Goal: Check status: Check status

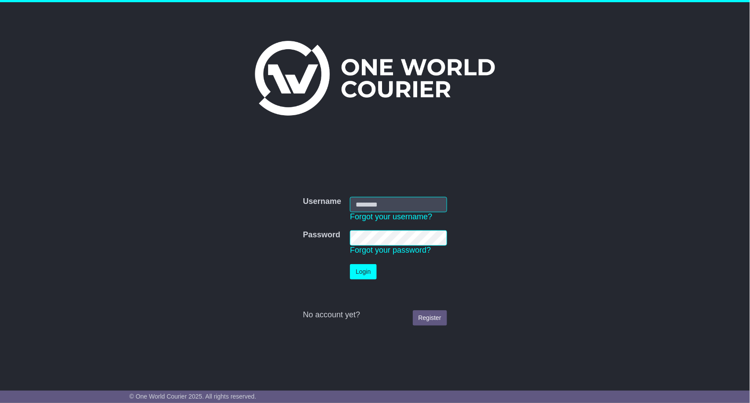
type input "**********"
click at [365, 267] on button "Login" at bounding box center [363, 271] width 26 height 15
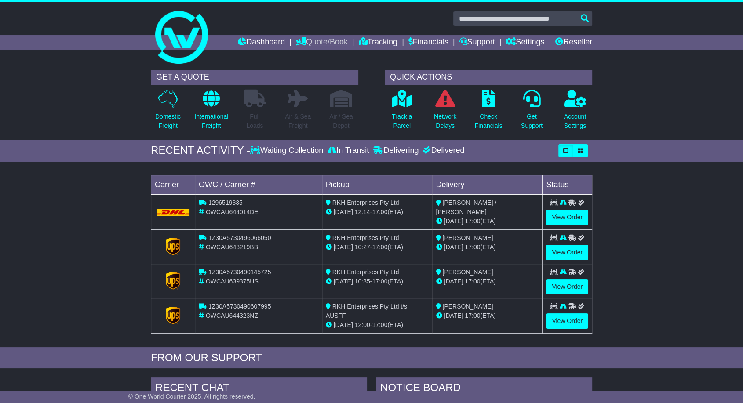
click at [298, 36] on link "Quote/Book" at bounding box center [322, 42] width 52 height 15
click at [312, 69] on link "International" at bounding box center [331, 67] width 70 height 10
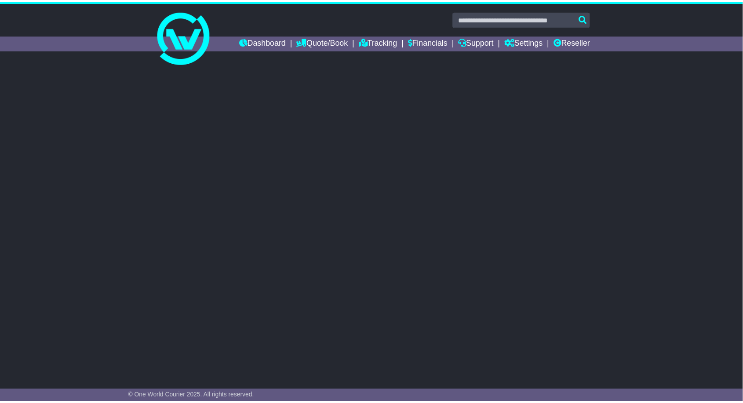
select select "**"
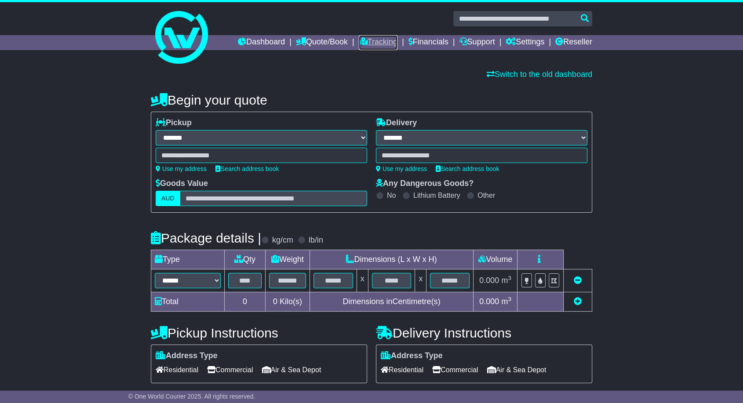
click at [360, 44] on link "Tracking" at bounding box center [378, 42] width 39 height 15
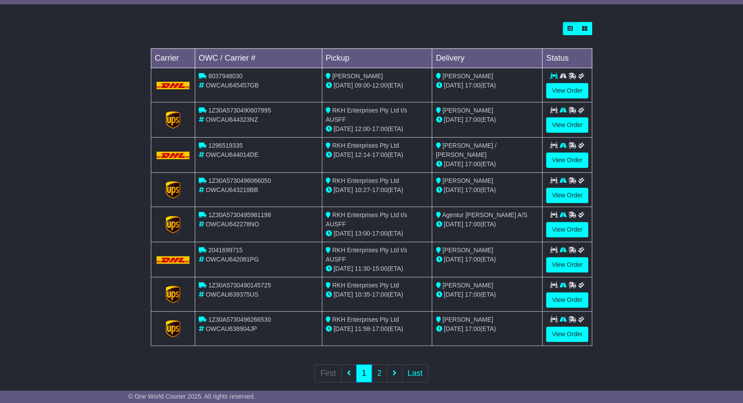
scroll to position [238, 0]
click at [387, 369] on link "2" at bounding box center [380, 373] width 16 height 18
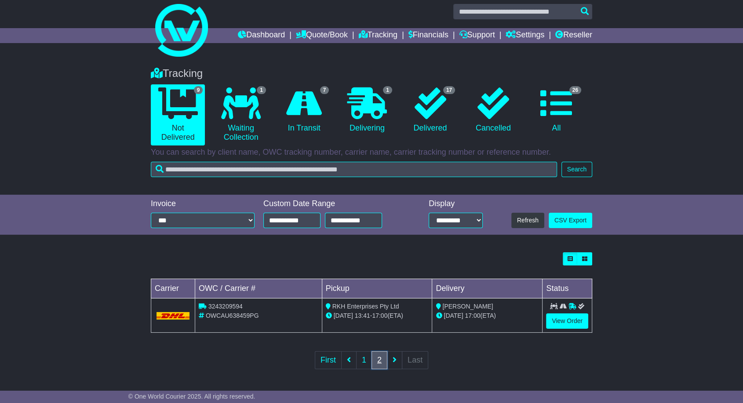
scroll to position [0, 0]
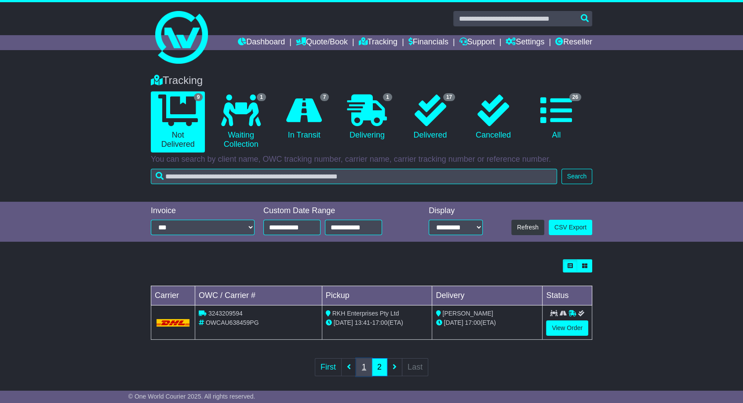
click at [362, 367] on link "1" at bounding box center [364, 368] width 16 height 18
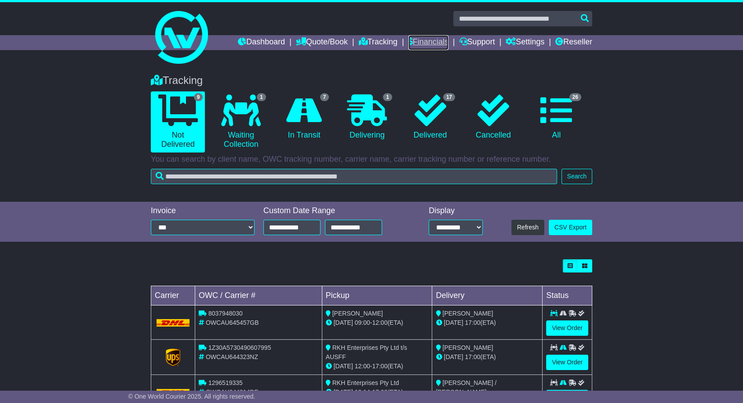
click at [418, 42] on link "Financials" at bounding box center [429, 42] width 40 height 15
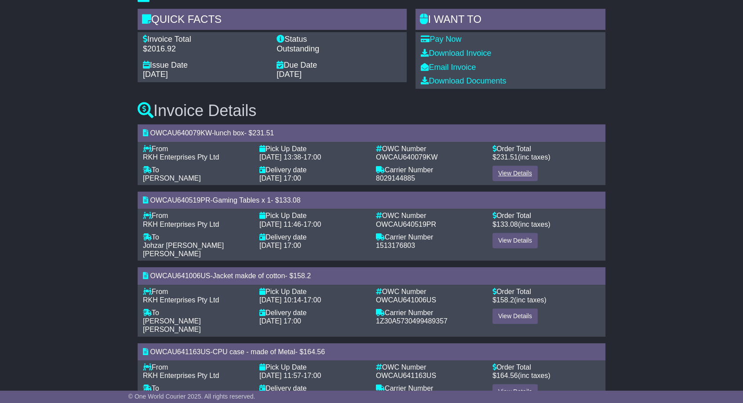
scroll to position [98, 0]
drag, startPoint x: 514, startPoint y: 173, endPoint x: 520, endPoint y: 179, distance: 8.4
click at [520, 179] on link "View Details" at bounding box center [515, 172] width 45 height 15
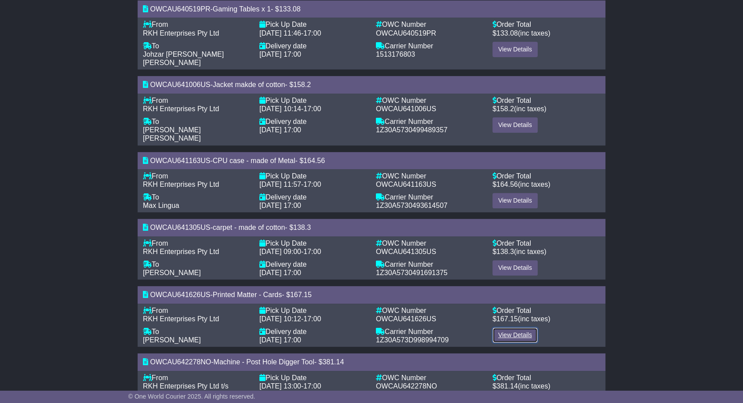
scroll to position [289, 0]
drag, startPoint x: 521, startPoint y: 326, endPoint x: 503, endPoint y: 317, distance: 20.3
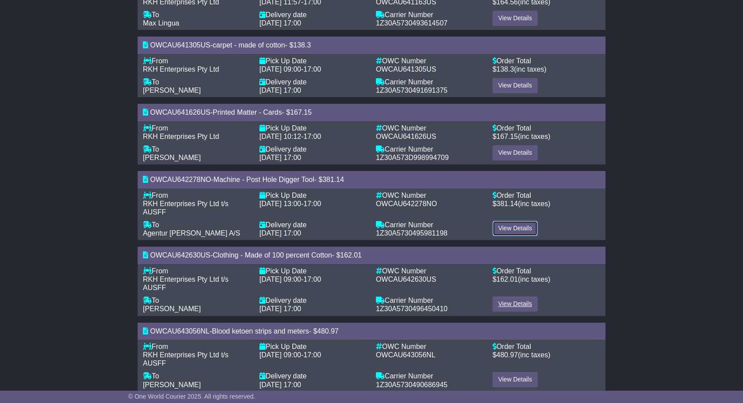
scroll to position [471, 0]
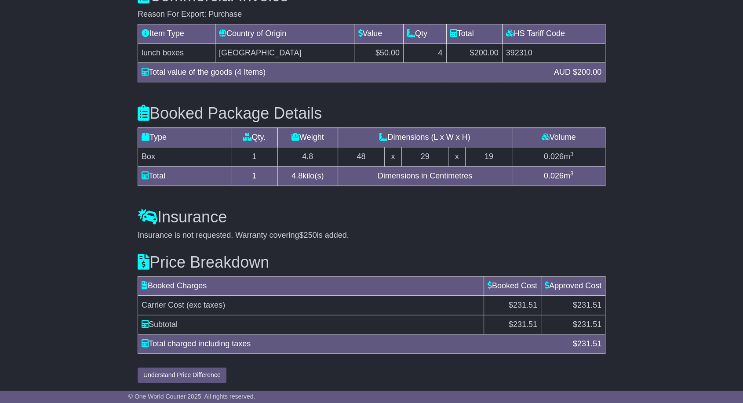
scroll to position [782, 0]
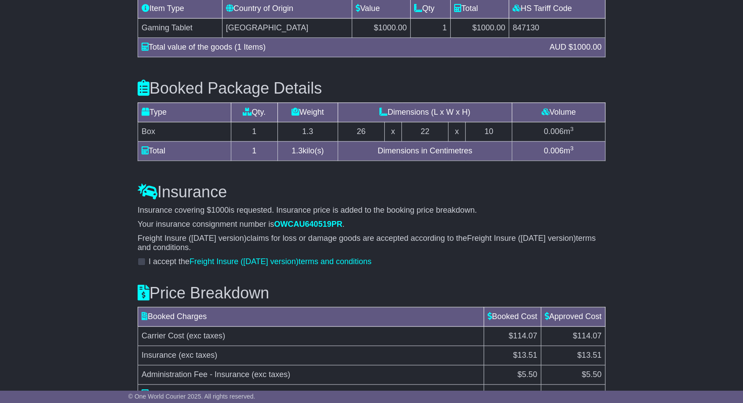
scroll to position [896, 0]
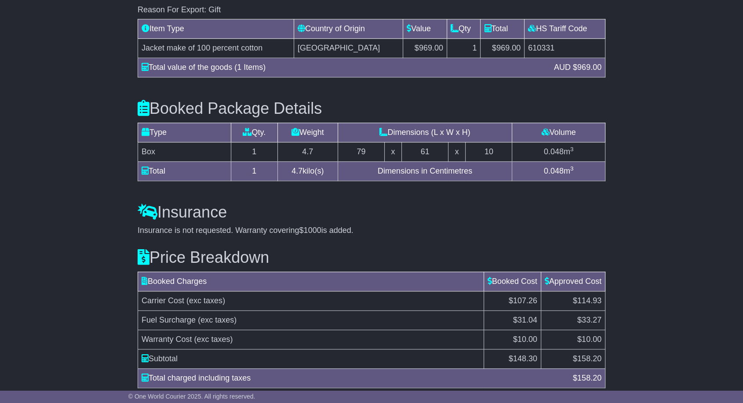
scroll to position [825, 0]
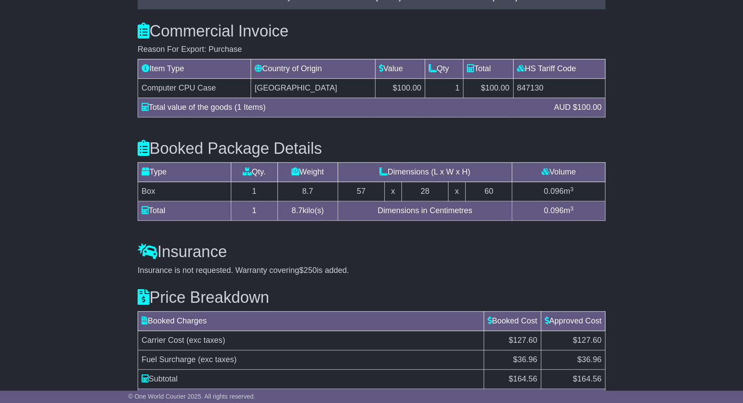
scroll to position [783, 0]
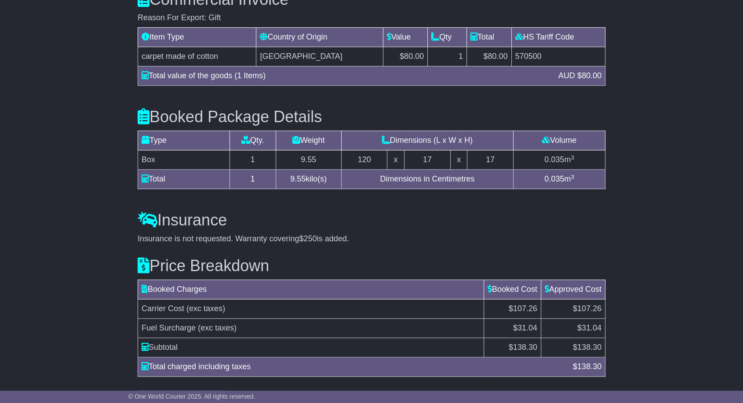
scroll to position [773, 0]
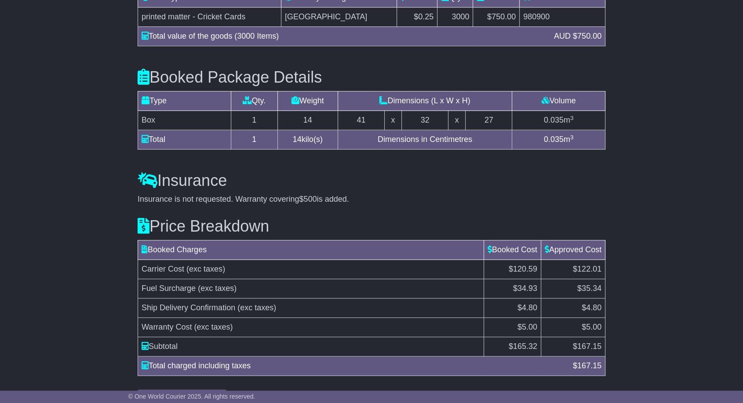
scroll to position [821, 0]
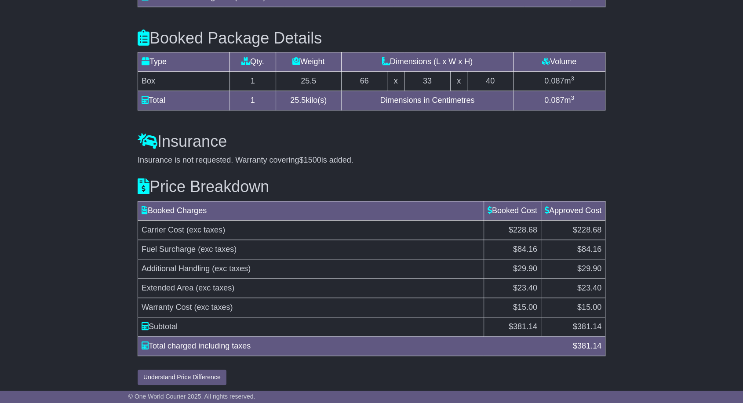
scroll to position [869, 0]
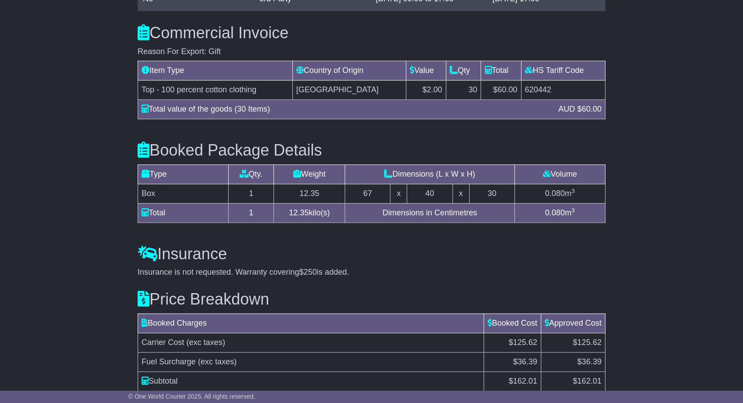
scroll to position [835, 0]
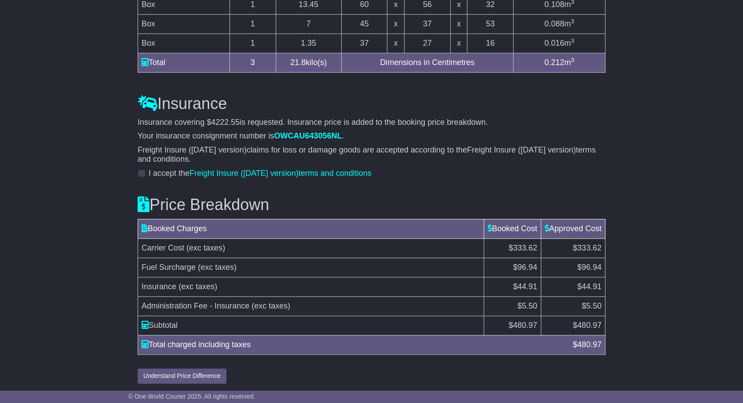
scroll to position [992, 0]
